Goal: Task Accomplishment & Management: Manage account settings

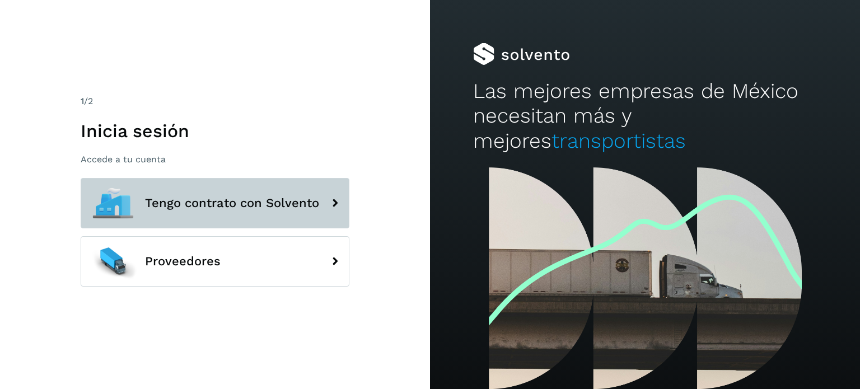
drag, startPoint x: 133, startPoint y: 189, endPoint x: 165, endPoint y: 196, distance: 32.1
click at [133, 189] on div at bounding box center [113, 203] width 50 height 50
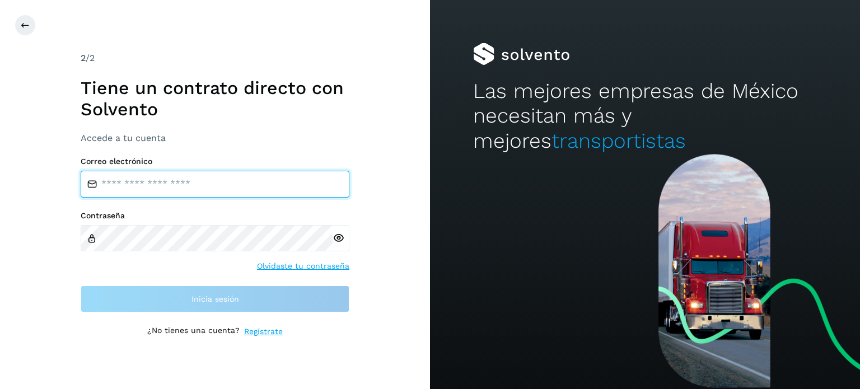
click at [180, 182] on input "email" at bounding box center [215, 184] width 269 height 27
type input "**********"
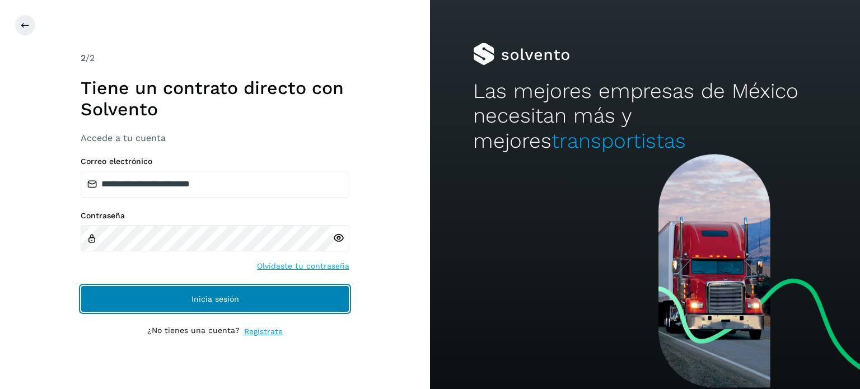
click at [156, 309] on button "Inicia sesión" at bounding box center [215, 299] width 269 height 27
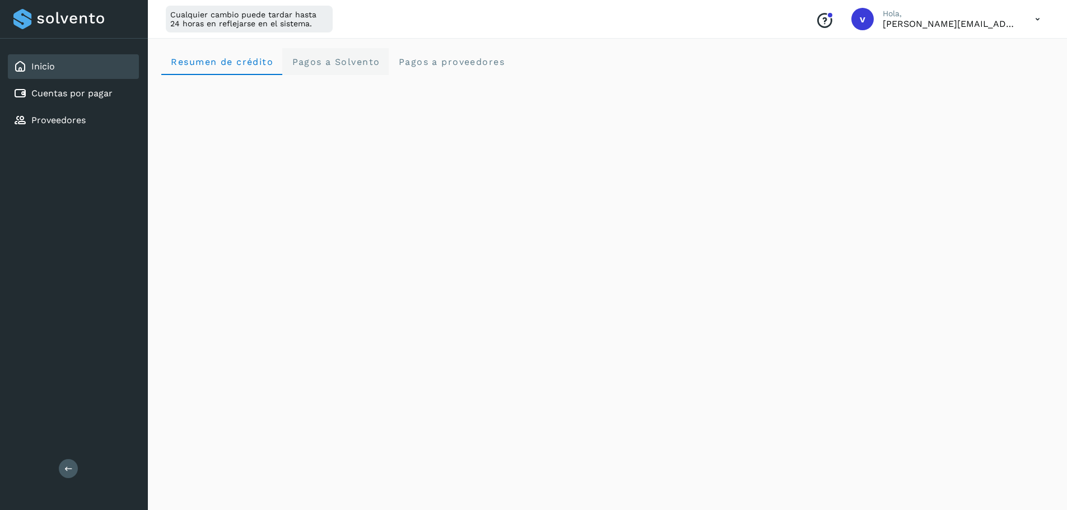
click at [352, 59] on span "Pagos a Solvento" at bounding box center [335, 62] width 88 height 11
click at [860, 18] on icon at bounding box center [1037, 19] width 23 height 23
click at [860, 72] on div "Cerrar sesión" at bounding box center [981, 72] width 133 height 21
